Goal: Task Accomplishment & Management: Complete application form

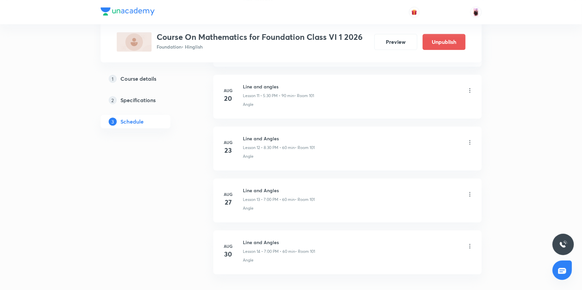
scroll to position [974, 0]
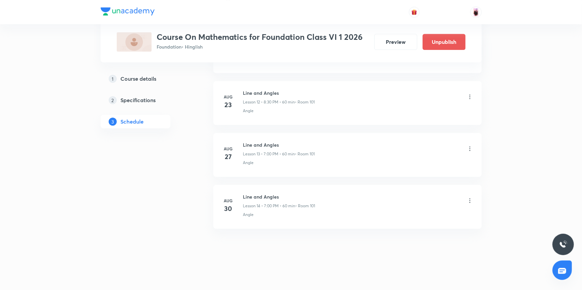
click at [469, 200] on icon at bounding box center [469, 201] width 7 height 7
click at [417, 227] on p "Delete" at bounding box center [411, 228] width 14 height 7
click at [391, 275] on button "Delete" at bounding box center [387, 276] width 59 height 16
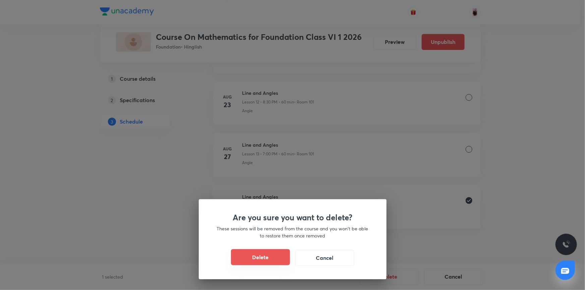
click at [268, 261] on button "Delete" at bounding box center [260, 258] width 59 height 16
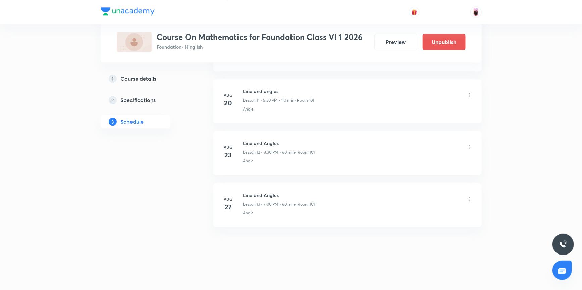
scroll to position [922, 0]
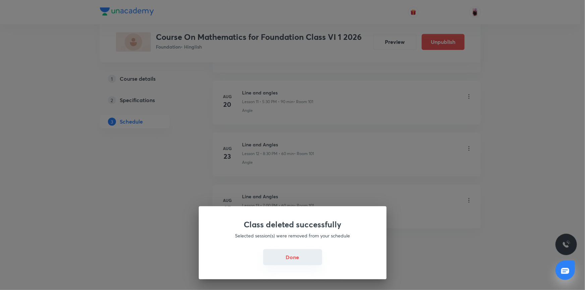
click at [298, 257] on button "Done" at bounding box center [292, 258] width 59 height 16
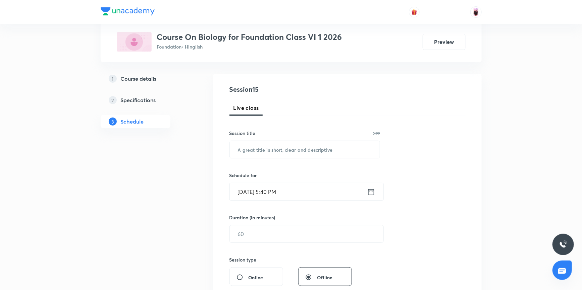
scroll to position [89, 0]
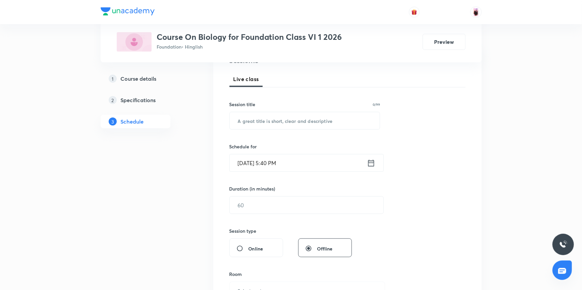
click at [374, 164] on icon at bounding box center [371, 163] width 6 height 7
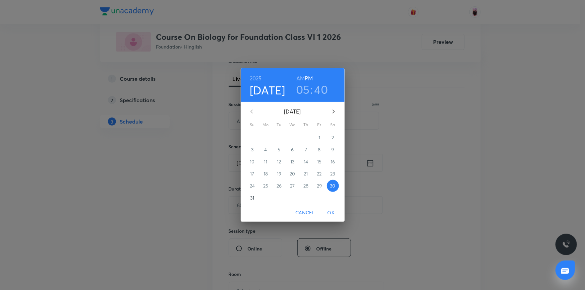
click at [302, 89] on h3 "05" at bounding box center [303, 89] width 14 height 14
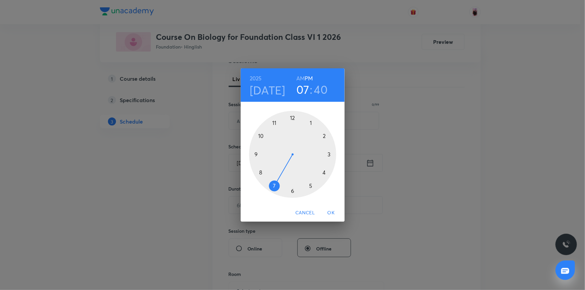
drag, startPoint x: 313, startPoint y: 183, endPoint x: 279, endPoint y: 184, distance: 33.6
click at [279, 184] on div at bounding box center [292, 154] width 87 height 87
drag, startPoint x: 260, startPoint y: 172, endPoint x: 292, endPoint y: 125, distance: 57.1
click at [292, 125] on div at bounding box center [292, 154] width 87 height 87
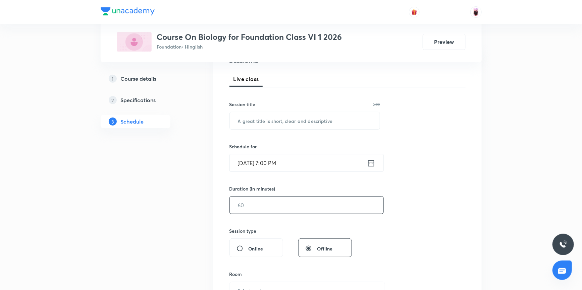
click at [280, 204] on input "text" at bounding box center [307, 205] width 154 height 17
type input "60"
drag, startPoint x: 396, startPoint y: 188, endPoint x: 395, endPoint y: 193, distance: 5.2
click at [397, 188] on div "Session 15 Live class Session title 0/99 ​ Schedule for Aug 30, 2025, 7:00 PM ​…" at bounding box center [347, 213] width 236 height 315
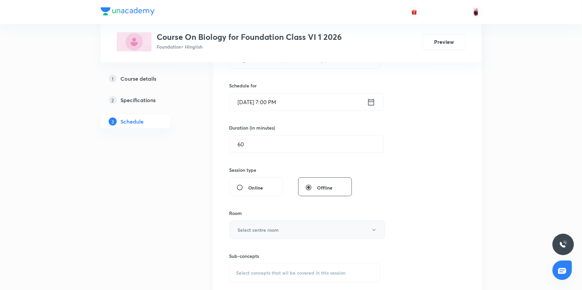
click at [372, 230] on icon "button" at bounding box center [373, 230] width 5 height 5
click at [238, 242] on span "101" at bounding box center [306, 241] width 147 height 7
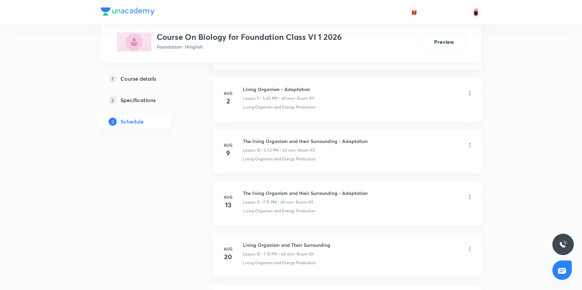
scroll to position [943, 0]
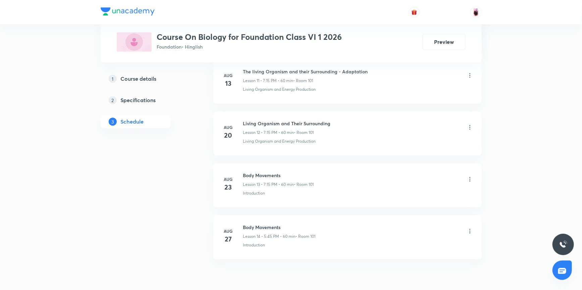
click at [241, 228] on div "Aug 27" at bounding box center [232, 236] width 21 height 16
drag, startPoint x: 243, startPoint y: 226, endPoint x: 282, endPoint y: 228, distance: 38.3
click at [282, 228] on h6 "Body Movements" at bounding box center [279, 227] width 72 height 7
copy h6 "Body Movements"
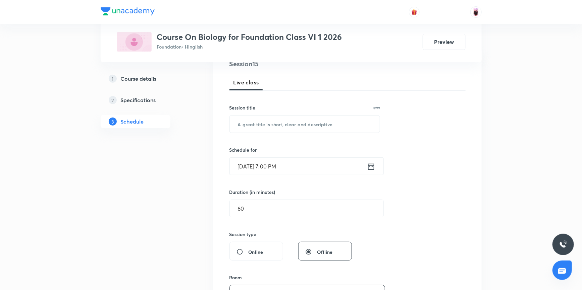
scroll to position [0, 0]
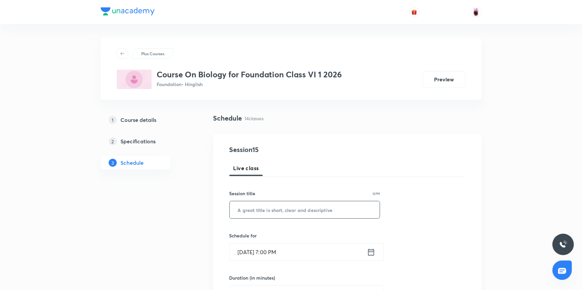
click at [258, 214] on input "text" at bounding box center [305, 210] width 150 height 17
paste input "Body Movements"
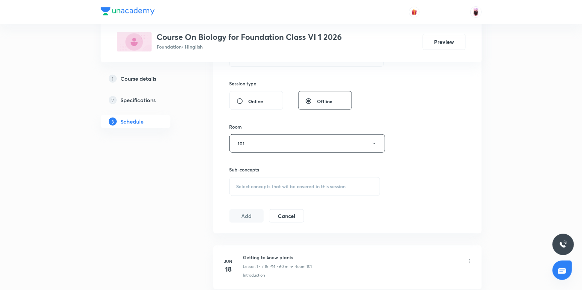
scroll to position [244, 0]
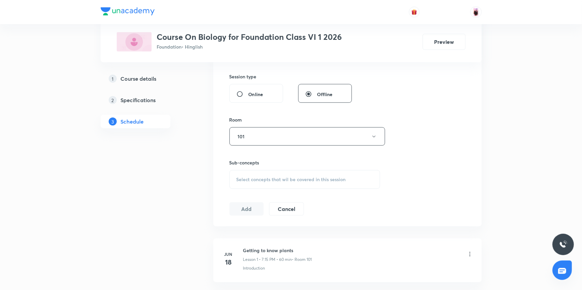
type input "Body Movements"
click at [265, 179] on span "Select concepts that wil be covered in this session" at bounding box center [290, 179] width 109 height 5
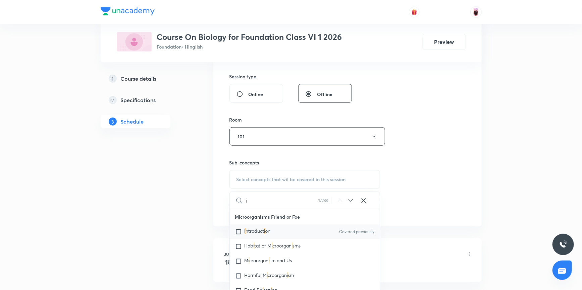
type input "i"
click at [259, 228] on span "ntroduct" at bounding box center [255, 231] width 18 height 6
checkbox input "true"
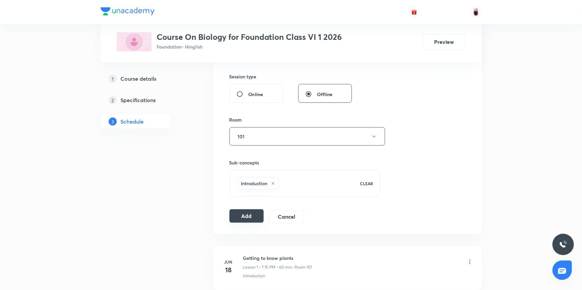
click at [251, 217] on button "Add" at bounding box center [246, 216] width 35 height 13
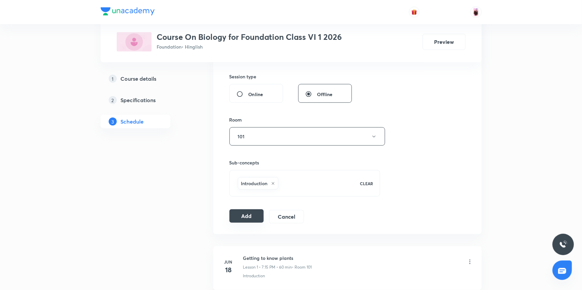
click at [250, 218] on button "Add" at bounding box center [246, 216] width 35 height 13
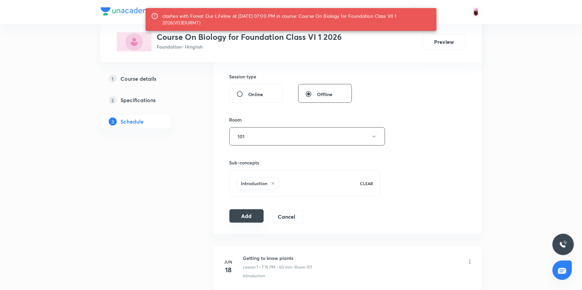
click at [250, 218] on button "Add" at bounding box center [246, 216] width 35 height 13
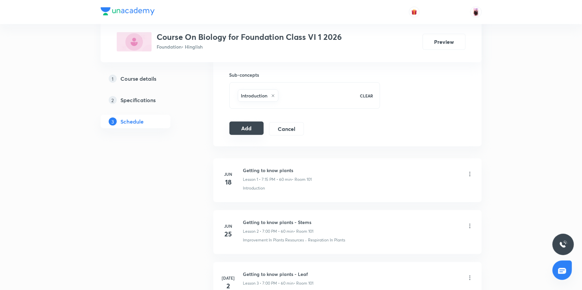
scroll to position [335, 0]
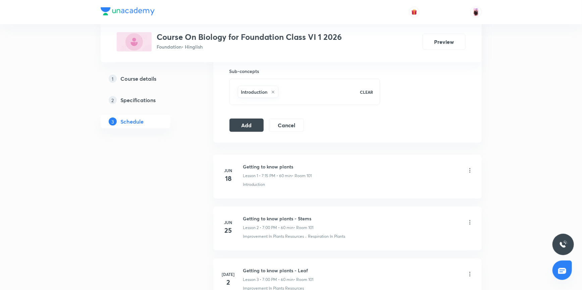
click at [274, 91] on icon at bounding box center [273, 92] width 3 height 3
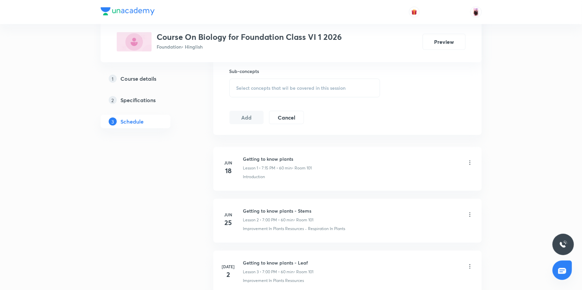
click at [274, 89] on span "Select concepts that wil be covered in this session" at bounding box center [290, 88] width 109 height 5
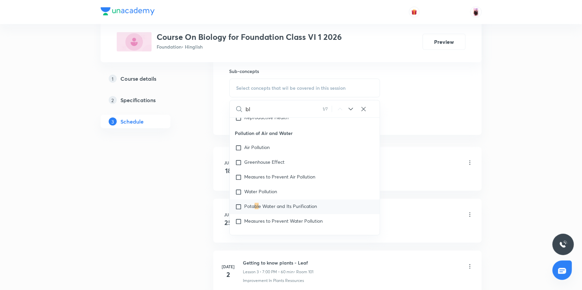
scroll to position [473, 0]
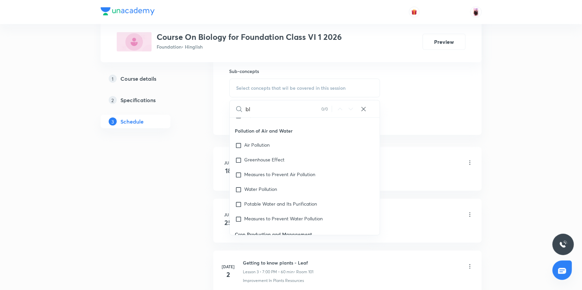
type input "b"
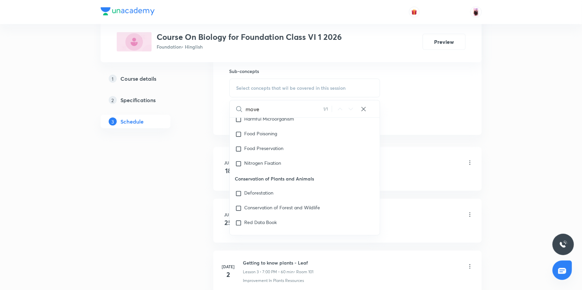
scroll to position [0, 0]
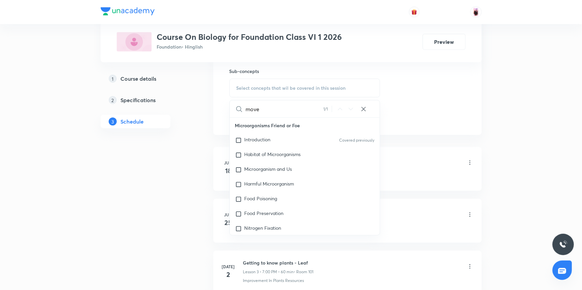
click at [264, 111] on input "move" at bounding box center [284, 109] width 77 height 17
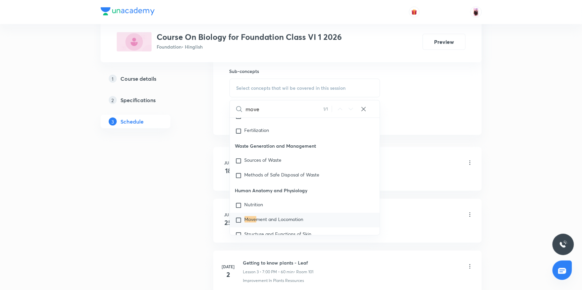
scroll to position [2047, 0]
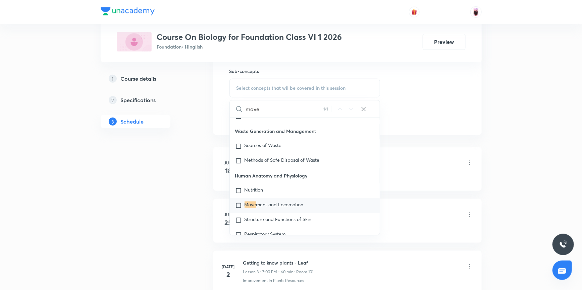
type input "move"
click at [239, 205] on input "checkbox" at bounding box center [239, 206] width 9 height 7
checkbox input "true"
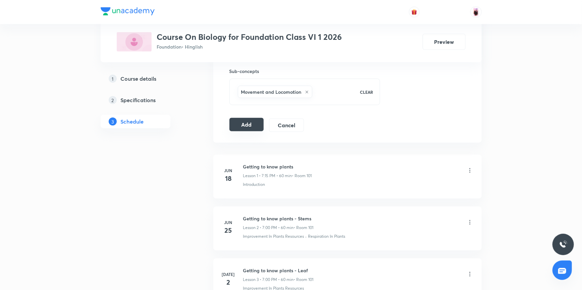
click at [244, 128] on button "Add" at bounding box center [246, 124] width 35 height 13
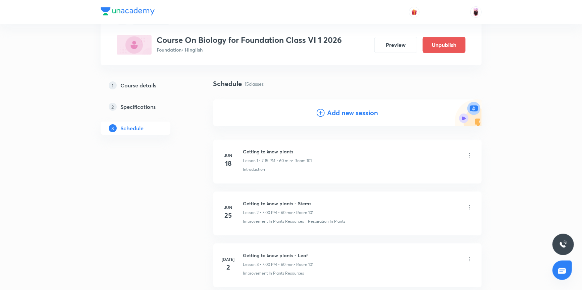
scroll to position [0, 0]
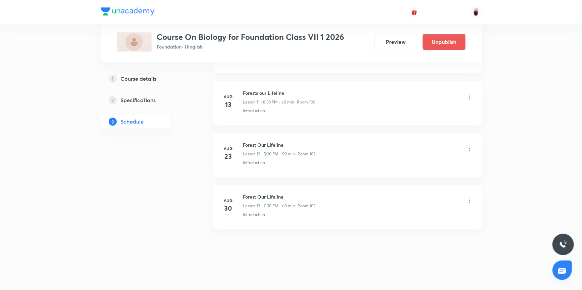
scroll to position [922, 0]
click at [468, 201] on icon at bounding box center [469, 201] width 7 height 7
click at [418, 226] on li "Delete" at bounding box center [434, 229] width 73 height 12
click at [393, 275] on button "Delete" at bounding box center [387, 276] width 59 height 16
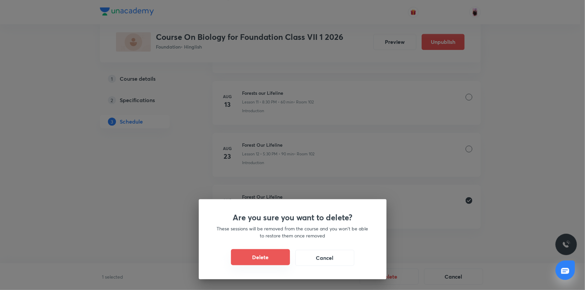
click at [276, 259] on button "Delete" at bounding box center [260, 258] width 59 height 16
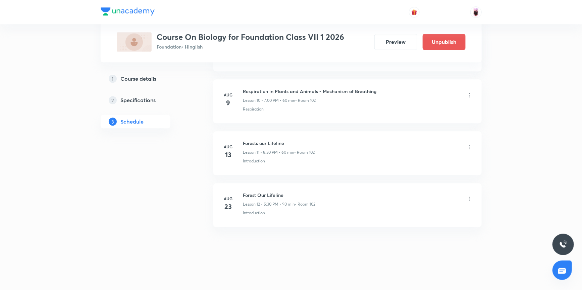
scroll to position [870, 0]
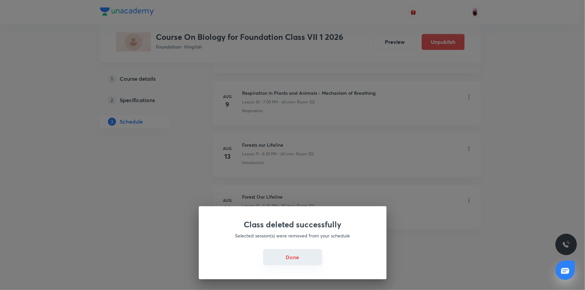
click at [297, 258] on button "Done" at bounding box center [292, 258] width 59 height 16
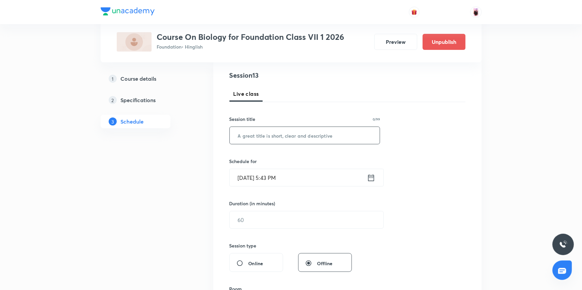
scroll to position [107, 0]
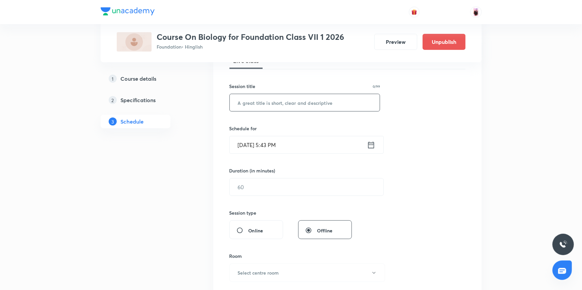
click at [252, 106] on input "text" at bounding box center [305, 102] width 150 height 17
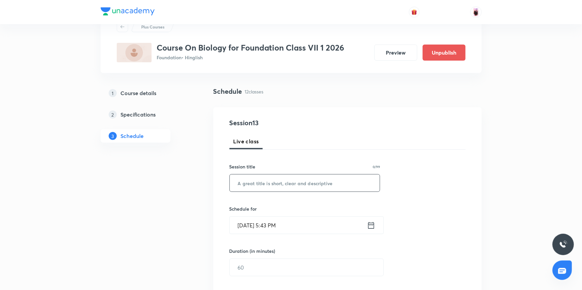
scroll to position [16, 0]
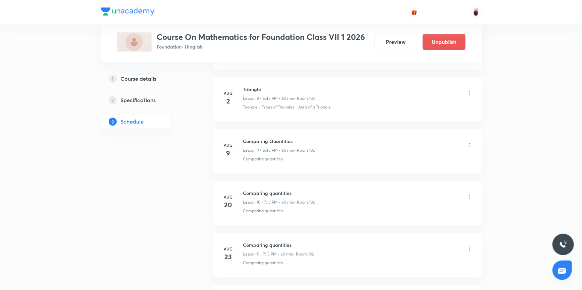
scroll to position [928, 0]
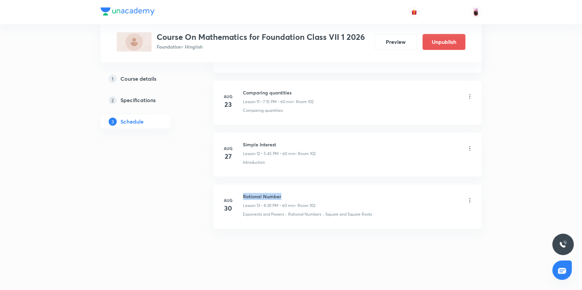
drag, startPoint x: 244, startPoint y: 195, endPoint x: 282, endPoint y: 197, distance: 37.9
click at [282, 197] on h6 "Rational Number" at bounding box center [279, 196] width 72 height 7
copy h6 "Rational Number"
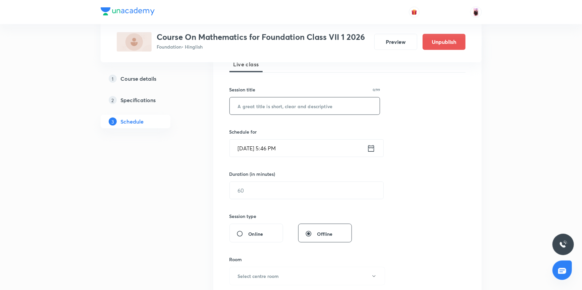
scroll to position [74, 0]
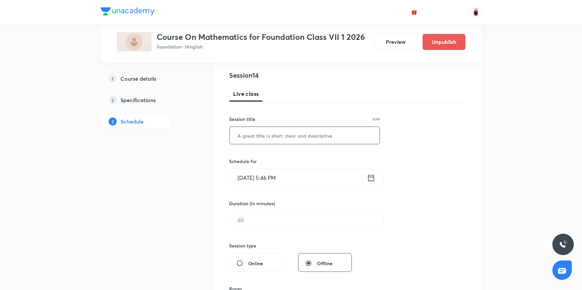
click at [245, 138] on input "text" at bounding box center [305, 135] width 150 height 17
paste input "Rational Number"
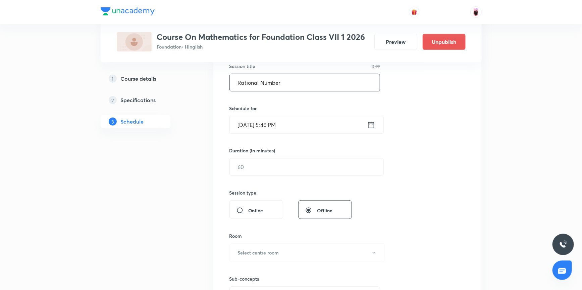
scroll to position [135, 0]
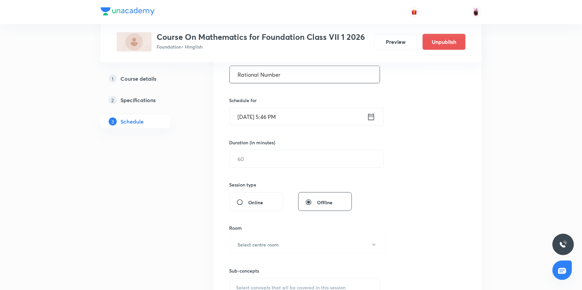
type input "Rational Number"
click at [279, 116] on input "[DATE] 5:46 PM" at bounding box center [298, 116] width 137 height 17
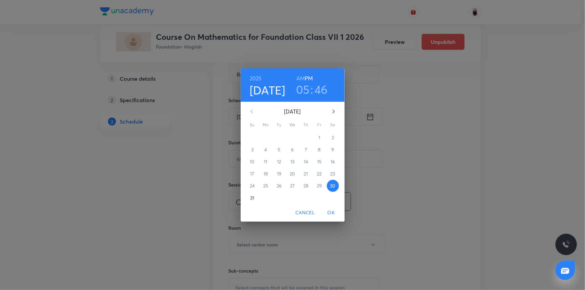
click at [302, 90] on h3 "05" at bounding box center [303, 89] width 14 height 14
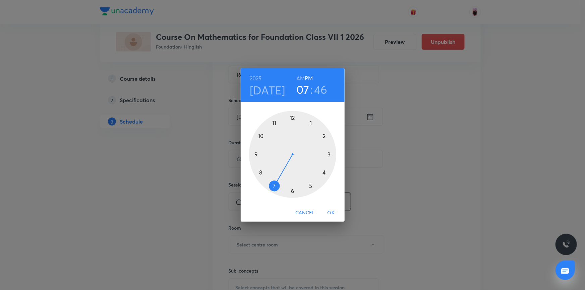
drag, startPoint x: 310, startPoint y: 184, endPoint x: 284, endPoint y: 181, distance: 26.3
click at [284, 181] on div at bounding box center [292, 154] width 87 height 87
drag, startPoint x: 256, startPoint y: 150, endPoint x: 293, endPoint y: 126, distance: 43.7
click at [293, 126] on div at bounding box center [292, 154] width 87 height 87
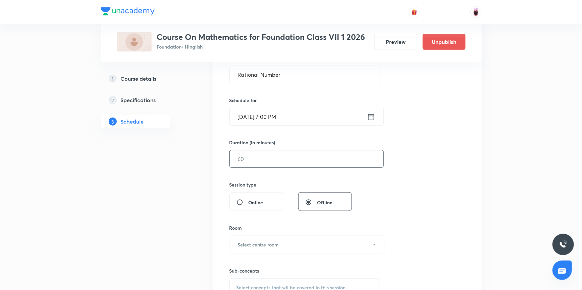
click at [266, 157] on input "text" at bounding box center [307, 159] width 154 height 17
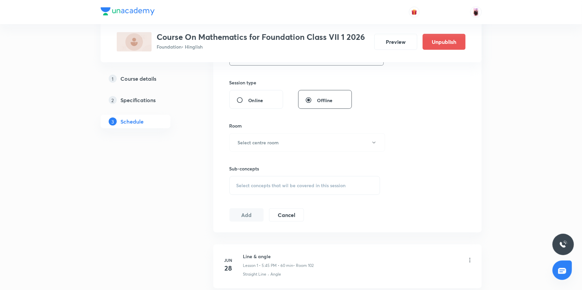
scroll to position [227, 0]
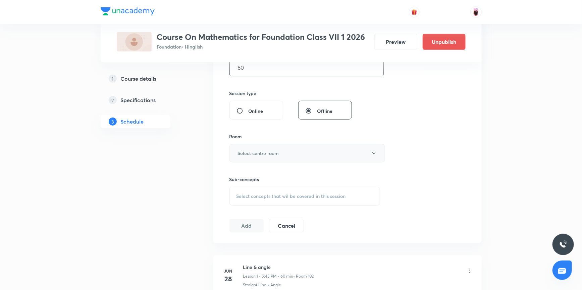
type input "60"
click at [349, 152] on button "Select centre room" at bounding box center [307, 153] width 156 height 18
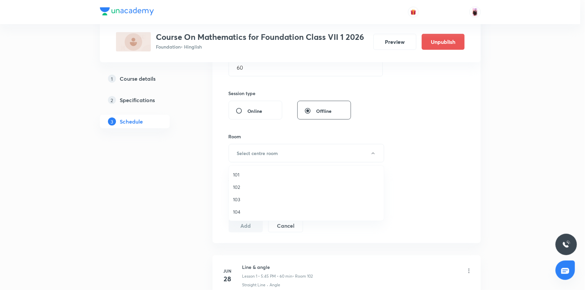
click at [235, 185] on span "102" at bounding box center [306, 187] width 147 height 7
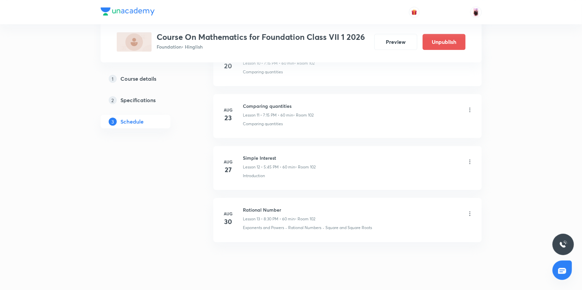
scroll to position [928, 0]
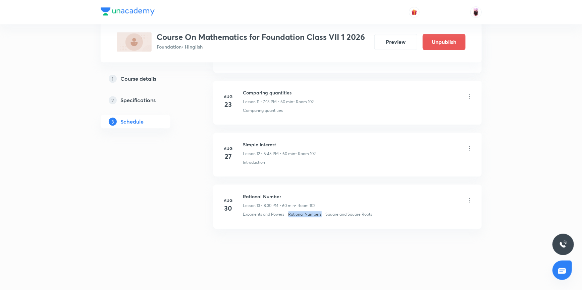
drag, startPoint x: 289, startPoint y: 213, endPoint x: 321, endPoint y: 215, distance: 32.2
click at [321, 215] on p "Rational Numbers" at bounding box center [304, 215] width 33 height 6
copy p "Rational Numbers"
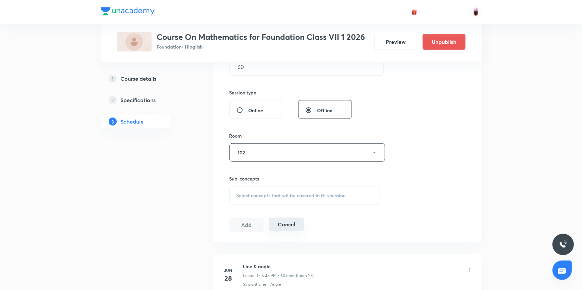
scroll to position [227, 0]
click at [269, 195] on span "Select concepts that wil be covered in this session" at bounding box center [290, 196] width 109 height 5
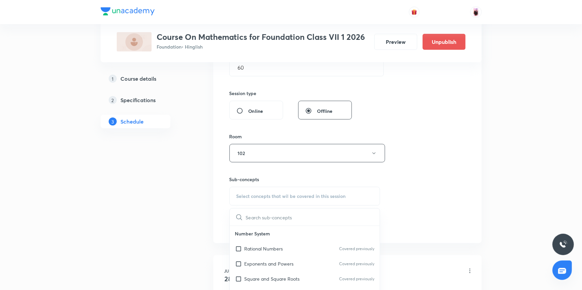
click at [272, 213] on input "text" at bounding box center [313, 217] width 134 height 17
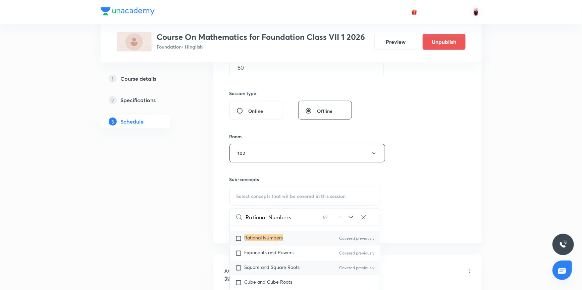
scroll to position [0, 0]
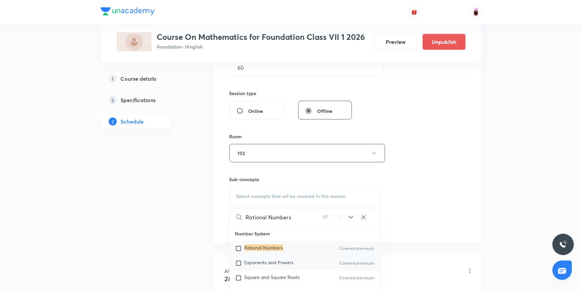
type input "Rational Numbers"
click at [238, 265] on input "checkbox" at bounding box center [239, 263] width 9 height 7
checkbox input "true"
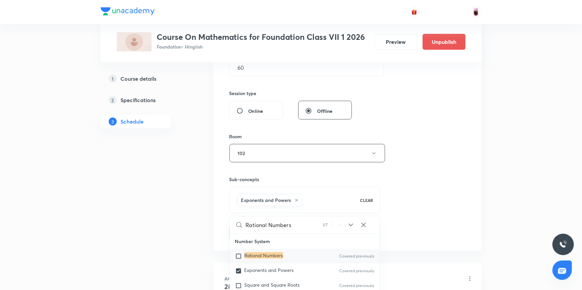
click at [238, 255] on input "checkbox" at bounding box center [239, 256] width 9 height 7
checkbox input "true"
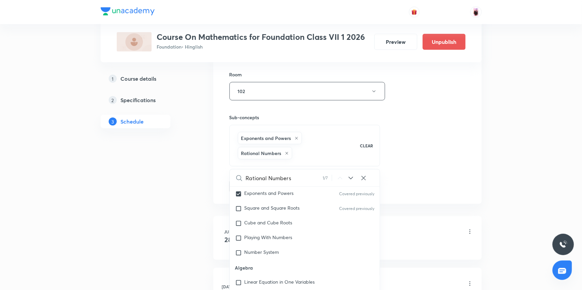
scroll to position [319, 0]
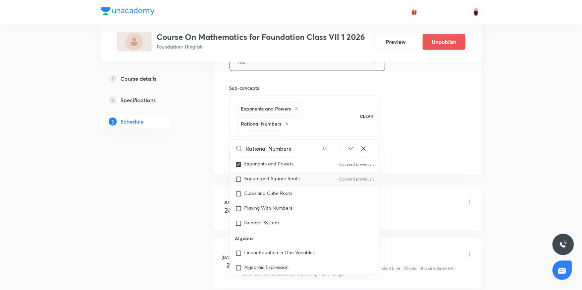
click at [239, 180] on input "checkbox" at bounding box center [239, 179] width 9 height 7
checkbox input "true"
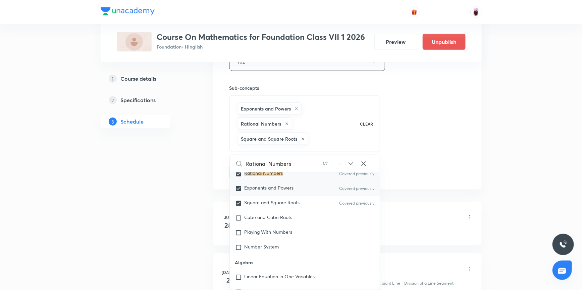
scroll to position [30, 0]
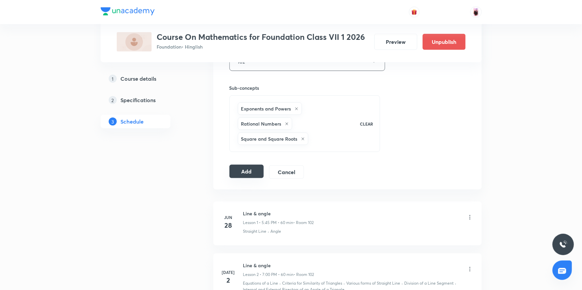
click at [253, 174] on button "Add" at bounding box center [246, 171] width 35 height 13
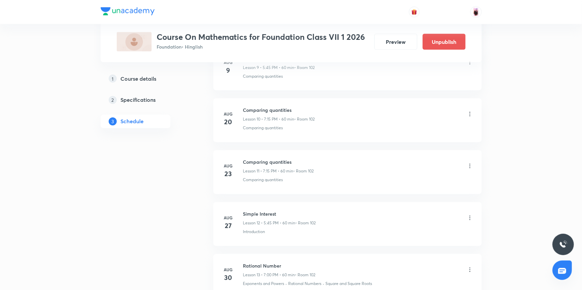
scroll to position [672, 0]
